Goal: Understand process/instructions: Learn how to perform a task or action

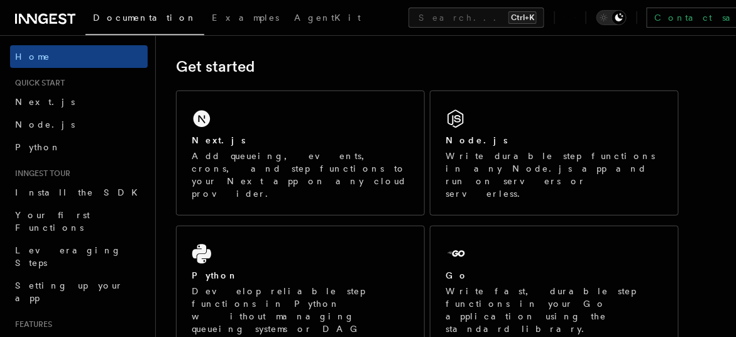
click at [238, 180] on div "Next.js Add queueing, events, crons, and step functions to your Next app on any…" at bounding box center [301, 153] width 248 height 124
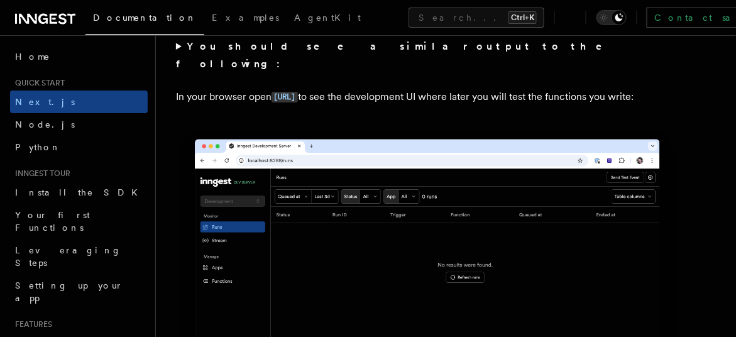
scroll to position [1051, 0]
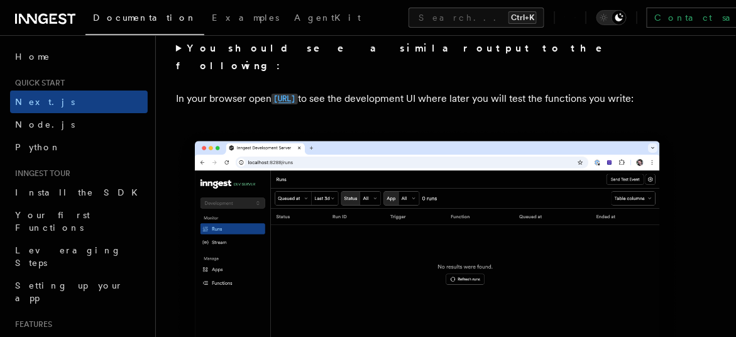
click at [298, 94] on code "http://localhost:8288" at bounding box center [284, 99] width 26 height 11
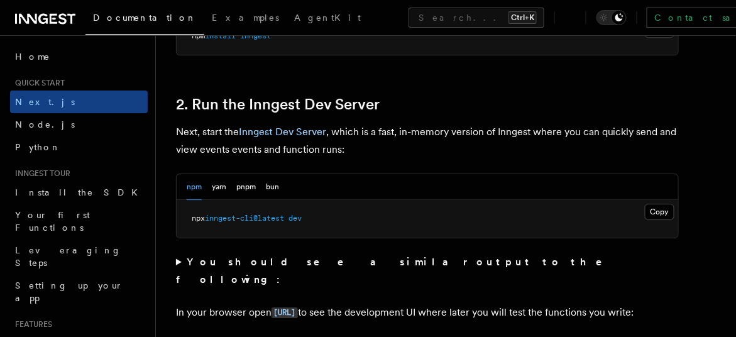
scroll to position [836, 0]
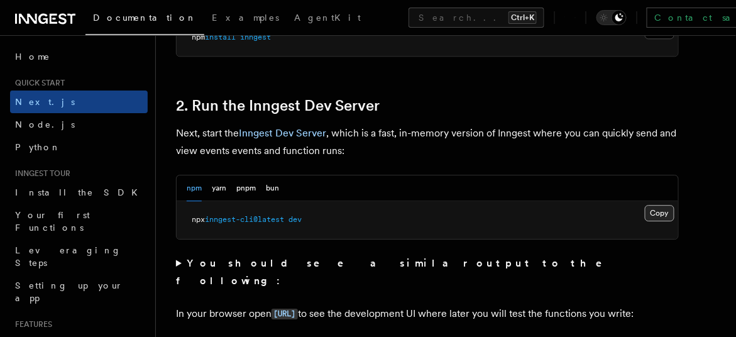
click at [647, 207] on button "Copy Copied" at bounding box center [660, 213] width 30 height 16
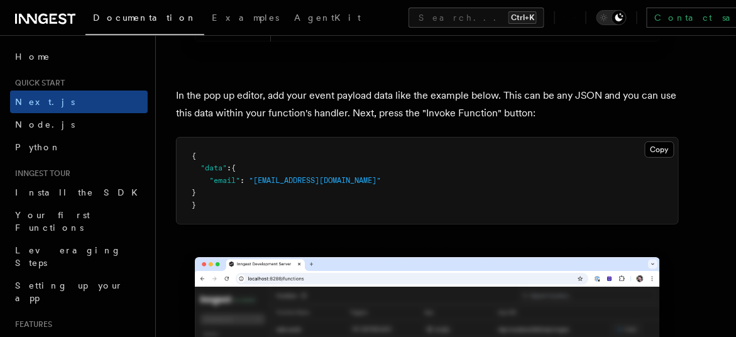
scroll to position [3731, 0]
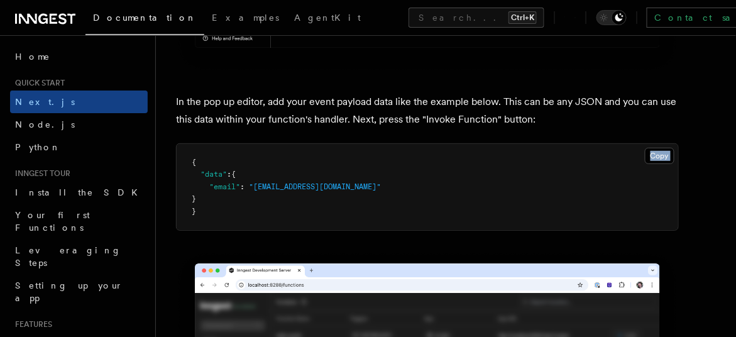
drag, startPoint x: 185, startPoint y: 162, endPoint x: 202, endPoint y: 267, distance: 106.3
copy div "Copy Copied"
